Goal: Task Accomplishment & Management: Manage account settings

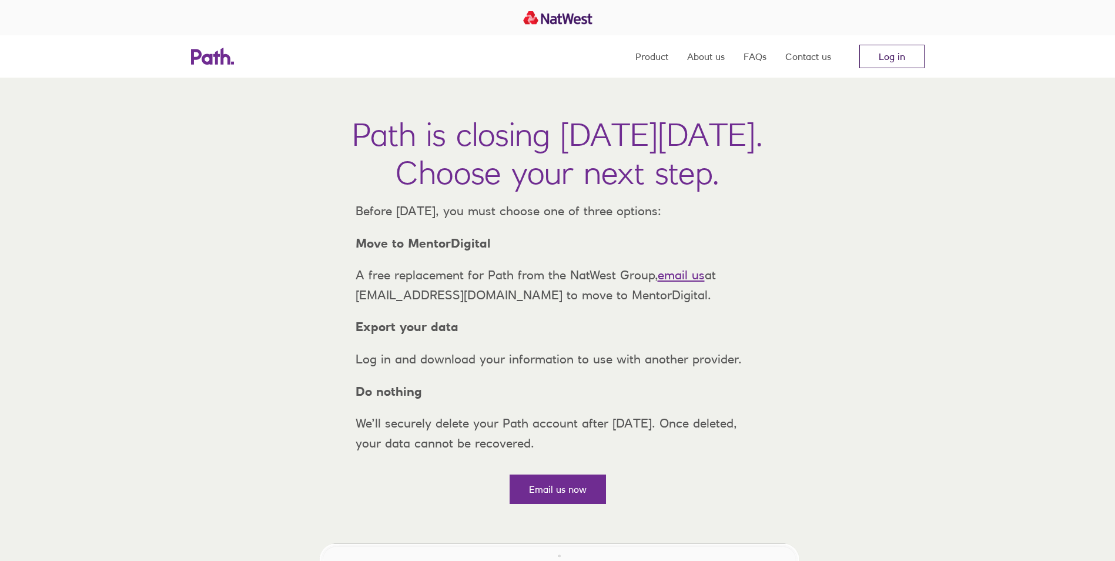
click at [898, 65] on link "Log in" at bounding box center [891, 57] width 65 height 24
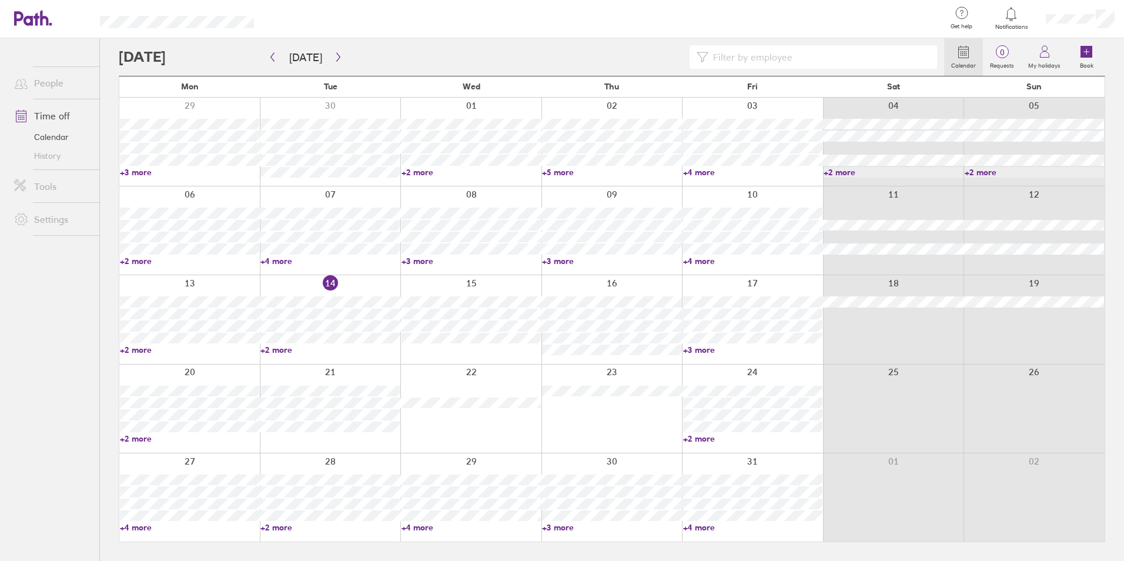
click at [280, 347] on link "+2 more" at bounding box center [329, 349] width 139 height 11
click at [273, 455] on div at bounding box center [330, 497] width 141 height 88
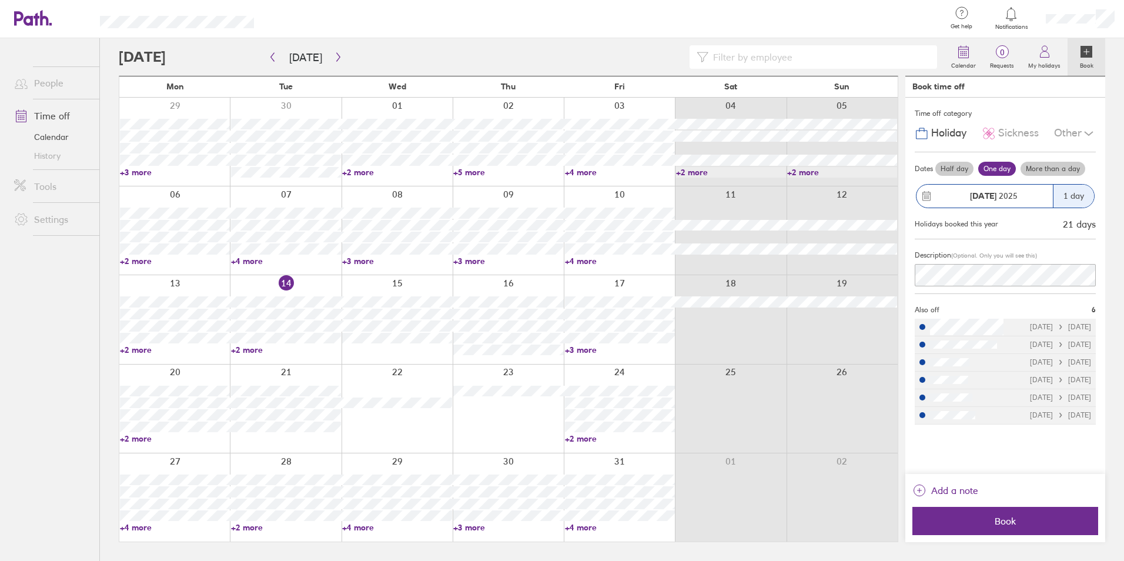
click at [15, 273] on ul "People Time off Calendar History Tools Settings" at bounding box center [49, 280] width 99 height 484
